Goal: Information Seeking & Learning: Learn about a topic

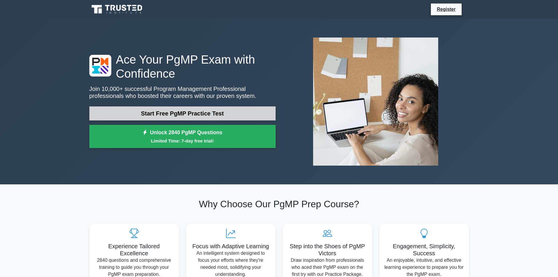
click at [169, 112] on link "Start Free PgMP Practice Test" at bounding box center [182, 113] width 186 height 14
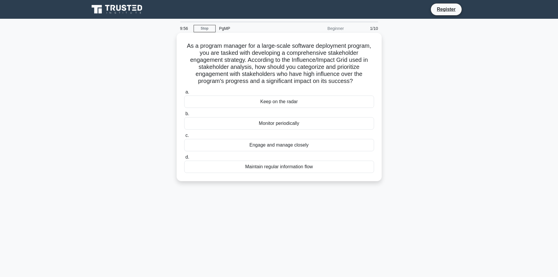
click at [271, 100] on div "Keep on the radar" at bounding box center [279, 101] width 190 height 12
click at [184, 94] on input "a. Keep on the radar" at bounding box center [184, 92] width 0 height 4
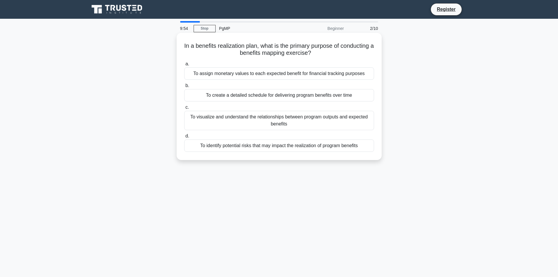
click at [271, 74] on div "To assign monetary values to each expected benefit for financial tracking purpo…" at bounding box center [279, 73] width 190 height 12
click at [184, 66] on input "a. To assign monetary values to each expected benefit for financial tracking pu…" at bounding box center [184, 64] width 0 height 4
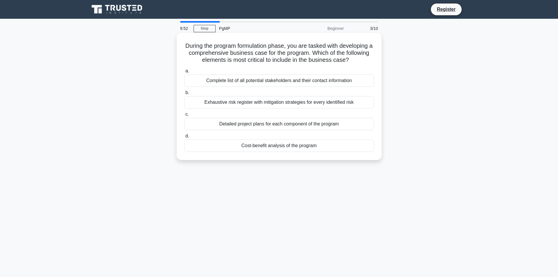
click at [269, 80] on div "Complete list of all potential stakeholders and their contact information" at bounding box center [279, 80] width 190 height 12
click at [184, 73] on input "a. Complete list of all potential stakeholders and their contact information" at bounding box center [184, 71] width 0 height 4
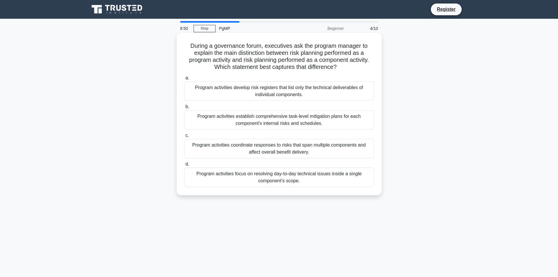
click at [268, 87] on div "Program activities develop risk registers that list only the technical delivera…" at bounding box center [279, 90] width 190 height 19
click at [184, 80] on input "a. Program activities develop risk registers that list only the technical deliv…" at bounding box center [184, 78] width 0 height 4
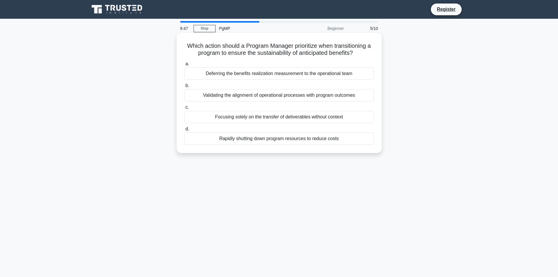
click at [265, 78] on div "Deferring the benefits realization measurement to the operational team" at bounding box center [279, 73] width 190 height 12
click at [184, 66] on input "a. Deferring the benefits realization measurement to the operational team" at bounding box center [184, 64] width 0 height 4
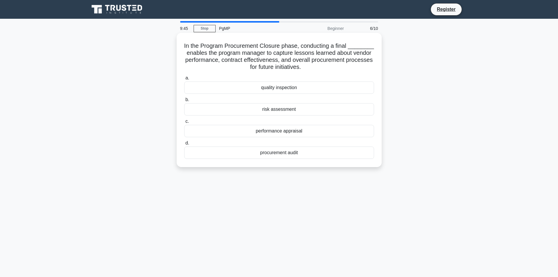
click at [275, 87] on div "quality inspection" at bounding box center [279, 87] width 190 height 12
click at [184, 80] on input "a. quality inspection" at bounding box center [184, 78] width 0 height 4
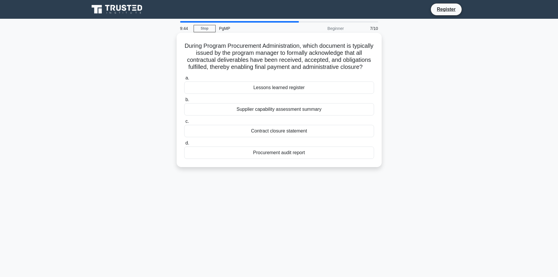
click at [273, 92] on div "Lessons learned register" at bounding box center [279, 87] width 190 height 12
click at [184, 80] on input "a. Lessons learned register" at bounding box center [184, 78] width 0 height 4
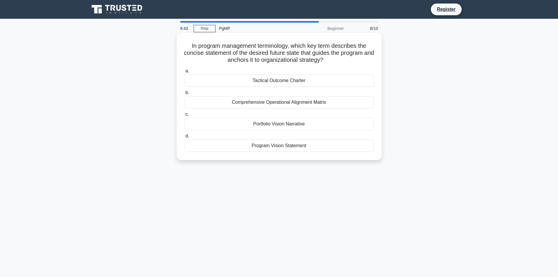
click at [271, 82] on div "Tactical Outcome Charter" at bounding box center [279, 80] width 190 height 12
click at [184, 73] on input "a. Tactical Outcome Charter" at bounding box center [184, 71] width 0 height 4
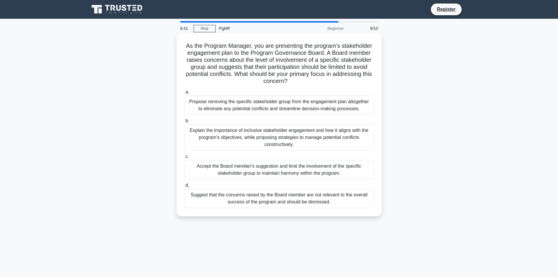
click at [270, 102] on div "Propose removing the specific stakeholder group from the engagement plan altoge…" at bounding box center [279, 104] width 190 height 19
click at [184, 94] on input "a. Propose removing the specific stakeholder group from the engagement plan alt…" at bounding box center [184, 92] width 0 height 4
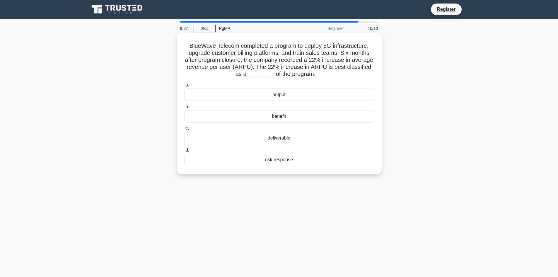
click at [278, 94] on div "output" at bounding box center [279, 94] width 190 height 12
click at [184, 87] on input "a. output" at bounding box center [184, 85] width 0 height 4
